Goal: Task Accomplishment & Management: Manage account settings

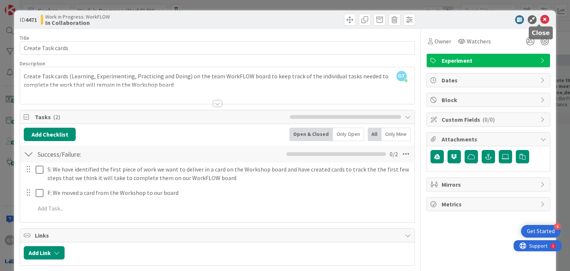
click at [540, 19] on icon at bounding box center [544, 19] width 9 height 9
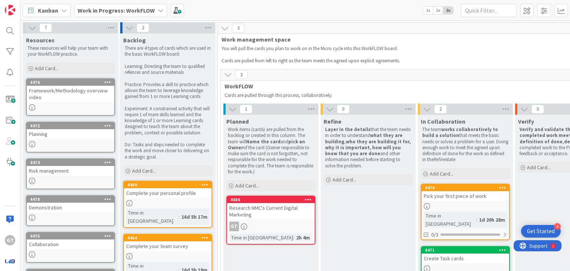
click at [247, 222] on div "GT" at bounding box center [271, 227] width 88 height 10
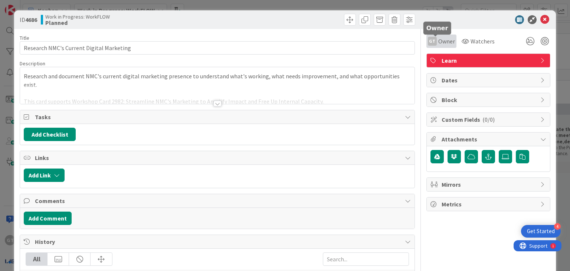
click at [438, 45] on span "Owner" at bounding box center [446, 41] width 17 height 9
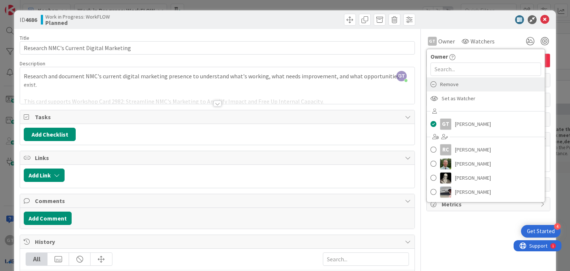
click at [444, 83] on span "Remove" at bounding box center [449, 84] width 19 height 11
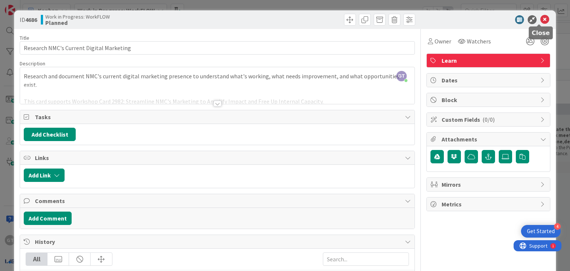
click at [540, 18] on icon at bounding box center [544, 19] width 9 height 9
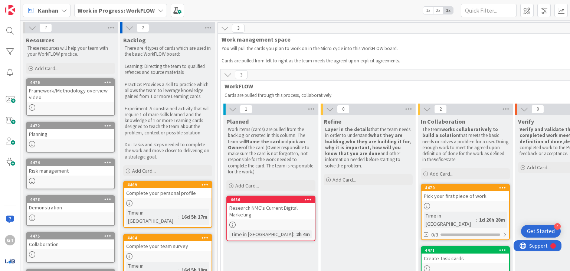
click at [279, 213] on div "Research NMC's Current Digital Marketing" at bounding box center [271, 211] width 88 height 16
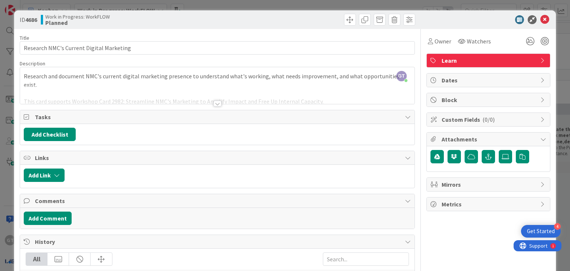
click at [213, 104] on div at bounding box center [217, 104] width 8 height 6
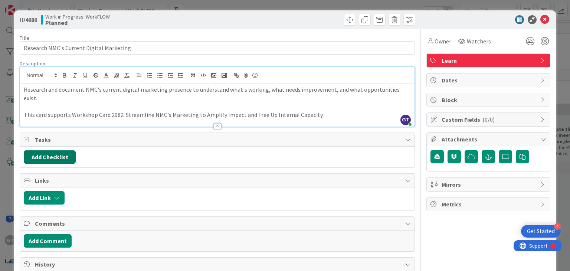
click at [69, 150] on button "Add Checklist" at bounding box center [50, 156] width 52 height 13
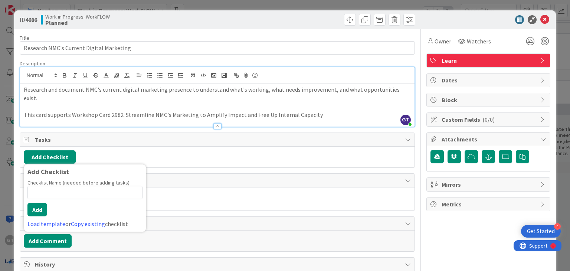
click at [125, 111] on p "This card supports Workshop Card 2982: Streamline NMC's Marketing to Amplify Im…" at bounding box center [217, 115] width 387 height 9
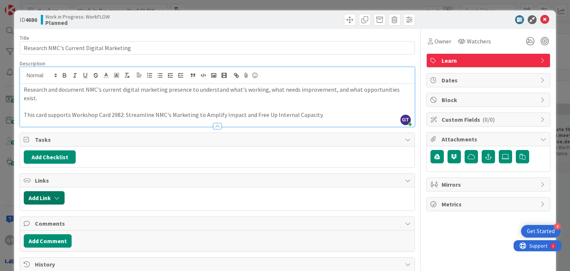
click at [48, 191] on button "Add Link" at bounding box center [44, 197] width 41 height 13
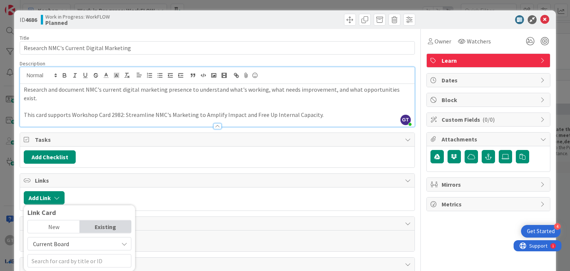
click at [141, 175] on div "Links" at bounding box center [217, 181] width 394 height 14
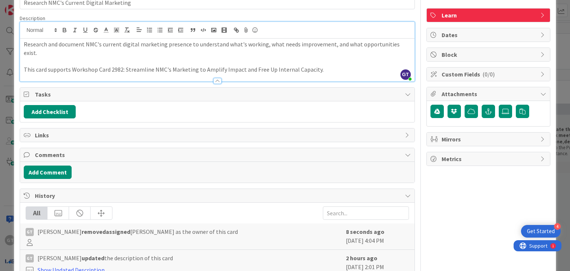
scroll to position [45, 0]
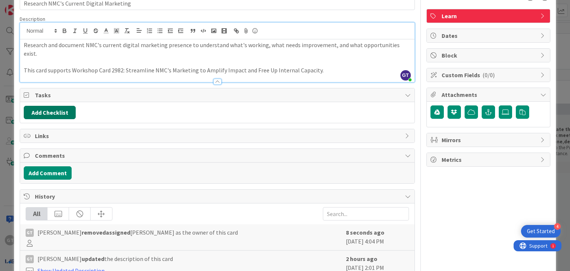
click at [46, 106] on button "Add Checklist" at bounding box center [50, 112] width 52 height 13
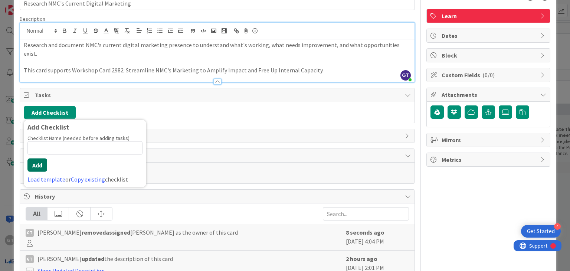
click at [35, 158] on button "Add" at bounding box center [37, 164] width 20 height 13
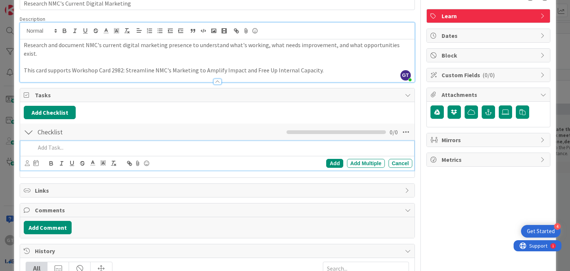
click at [25, 125] on div at bounding box center [29, 131] width 10 height 13
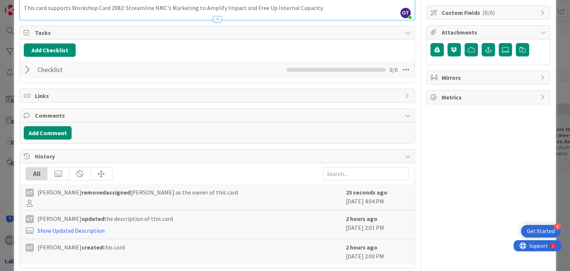
scroll to position [110, 0]
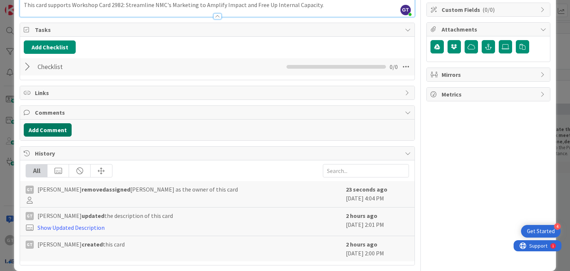
click at [46, 123] on button "Add Comment" at bounding box center [48, 129] width 48 height 13
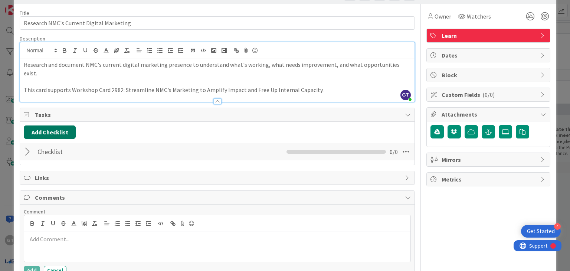
click at [46, 125] on button "Add Checklist" at bounding box center [50, 131] width 52 height 13
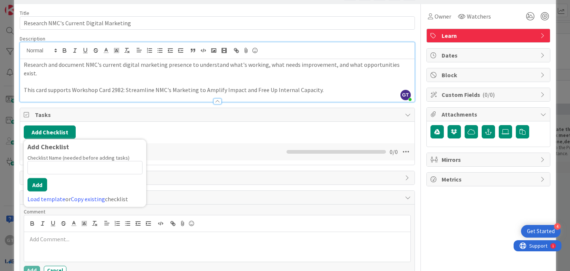
scroll to position [36, 0]
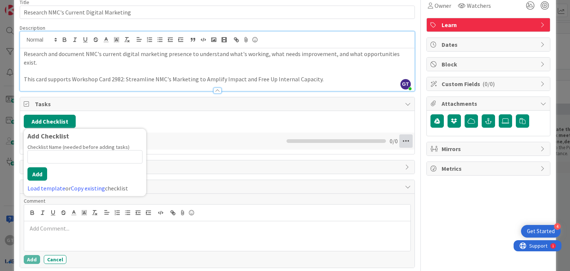
click at [399, 134] on icon at bounding box center [405, 140] width 13 height 13
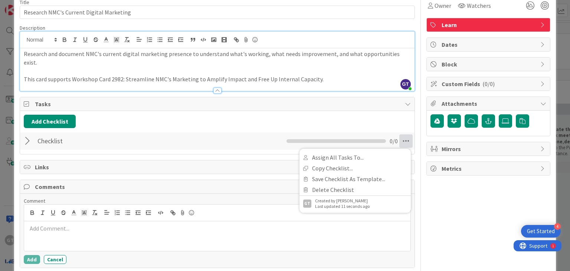
click at [366, 139] on ul at bounding box center [335, 141] width 99 height 4
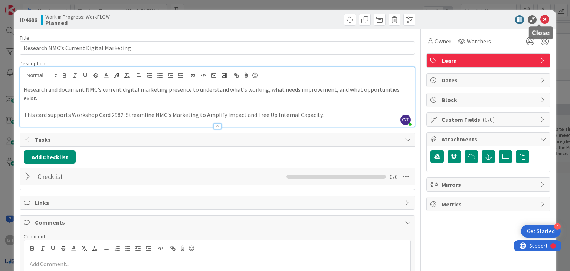
click at [540, 19] on icon at bounding box center [544, 19] width 9 height 9
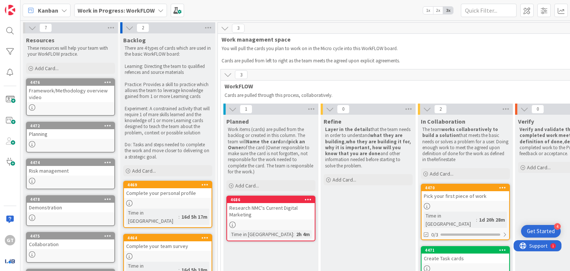
click at [436, 201] on link "4470 Pick your first piece of work Time in Column : 1d 20h 28m 0/3" at bounding box center [465, 212] width 89 height 56
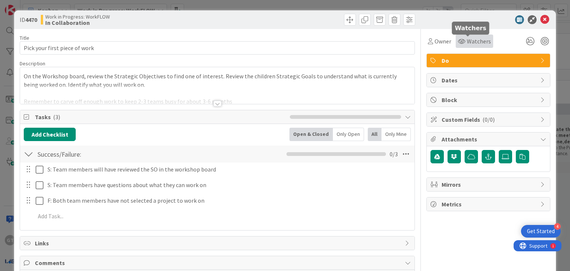
click at [473, 40] on span "Watchers" at bounding box center [479, 41] width 24 height 9
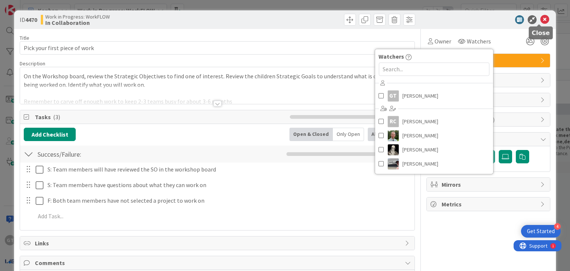
click at [540, 18] on icon at bounding box center [544, 19] width 9 height 9
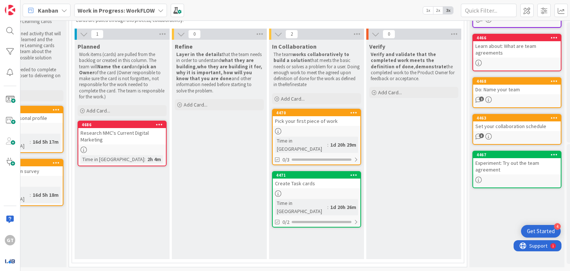
scroll to position [0, 149]
